Goal: Entertainment & Leisure: Consume media (video, audio)

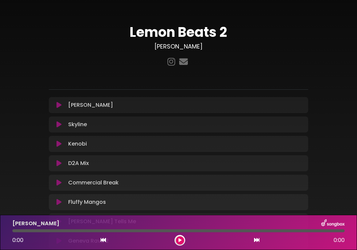
click at [54, 104] on button at bounding box center [59, 105] width 13 height 7
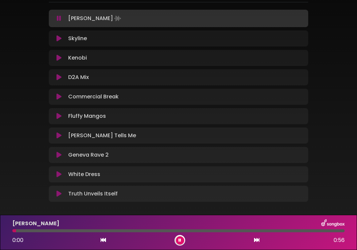
scroll to position [107, 0]
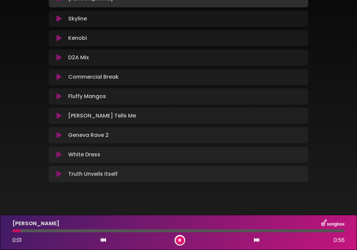
click at [83, 232] on div "[PERSON_NAME] 0:01 0:56" at bounding box center [178, 232] width 340 height 26
click at [86, 232] on div "[PERSON_NAME] 0:01 0:56" at bounding box center [178, 232] width 340 height 26
click at [92, 227] on div "[PERSON_NAME]" at bounding box center [178, 223] width 340 height 9
click at [98, 231] on div at bounding box center [178, 230] width 332 height 3
click at [259, 240] on icon at bounding box center [256, 239] width 5 height 5
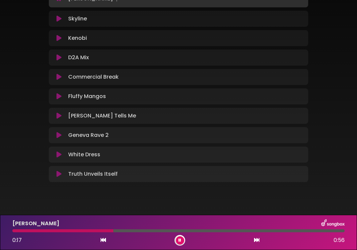
scroll to position [106, 0]
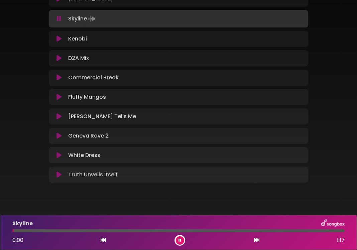
click at [152, 229] on div at bounding box center [178, 230] width 332 height 3
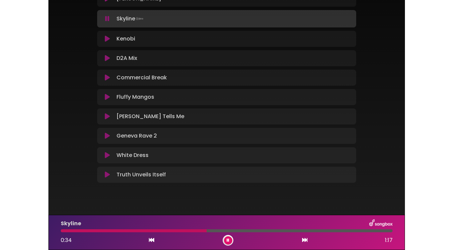
scroll to position [64, 0]
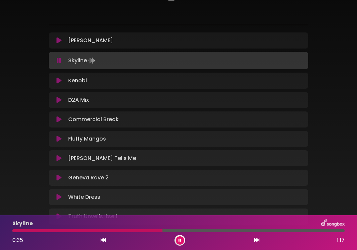
click at [59, 79] on icon at bounding box center [58, 80] width 5 height 7
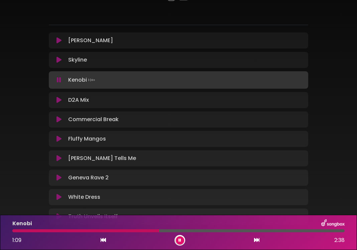
click at [159, 231] on div at bounding box center [178, 230] width 332 height 3
click at [180, 241] on icon at bounding box center [179, 240] width 3 height 4
